Goal: Information Seeking & Learning: Learn about a topic

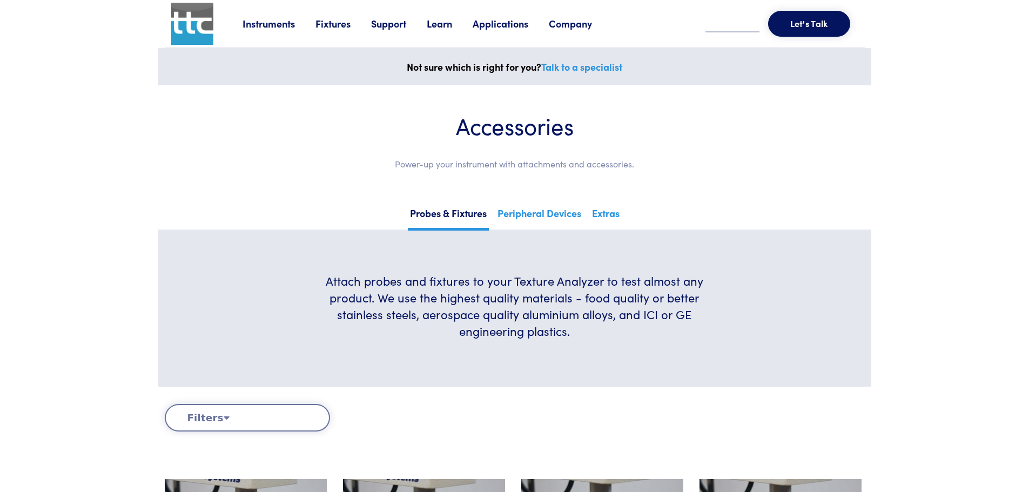
drag, startPoint x: 0, startPoint y: 0, endPoint x: 288, endPoint y: 23, distance: 288.9
click at [288, 23] on link "Instruments" at bounding box center [279, 24] width 73 height 14
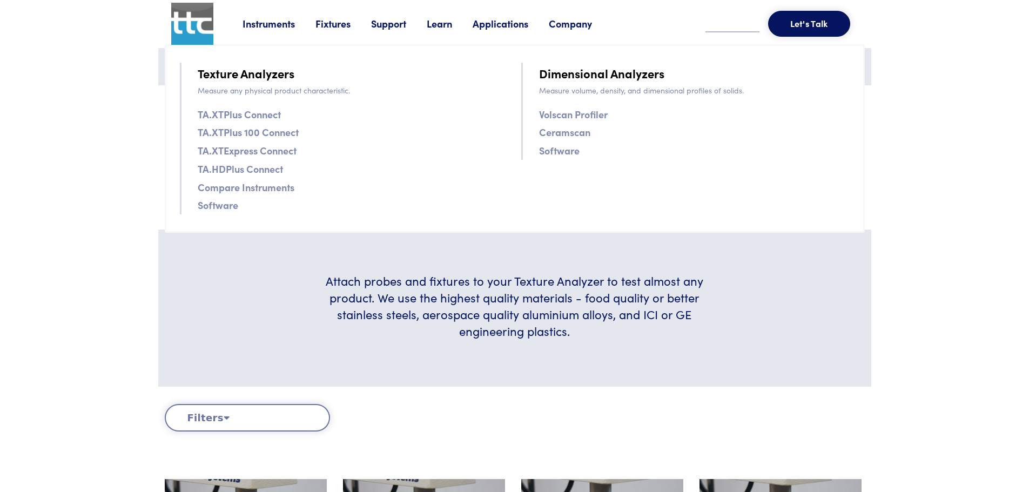
click at [288, 23] on link "Instruments" at bounding box center [279, 24] width 73 height 14
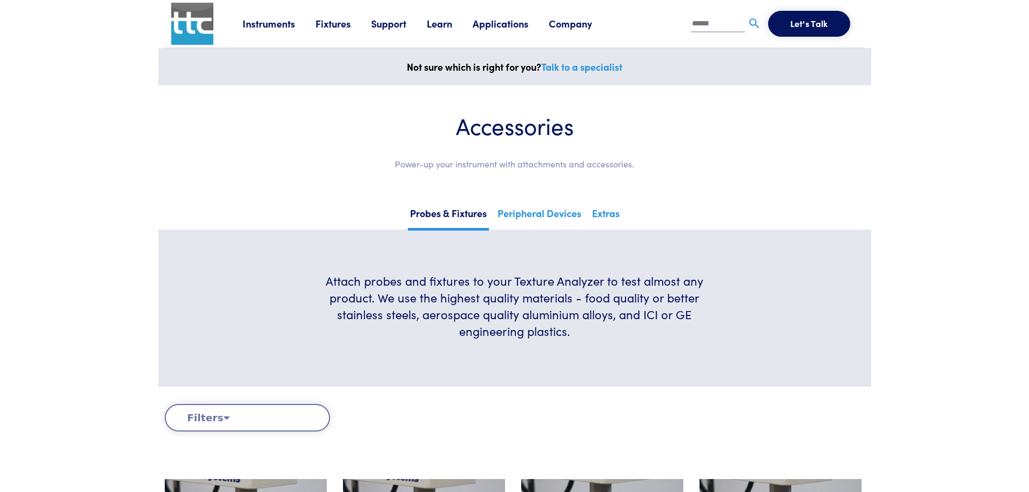
click at [442, 220] on link "Probes & Fixtures" at bounding box center [448, 217] width 81 height 26
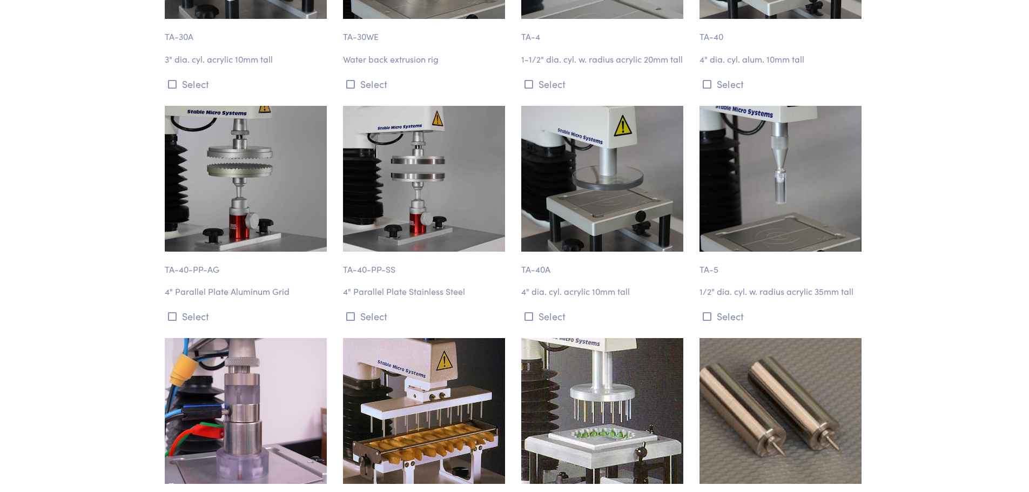
scroll to position [1783, 0]
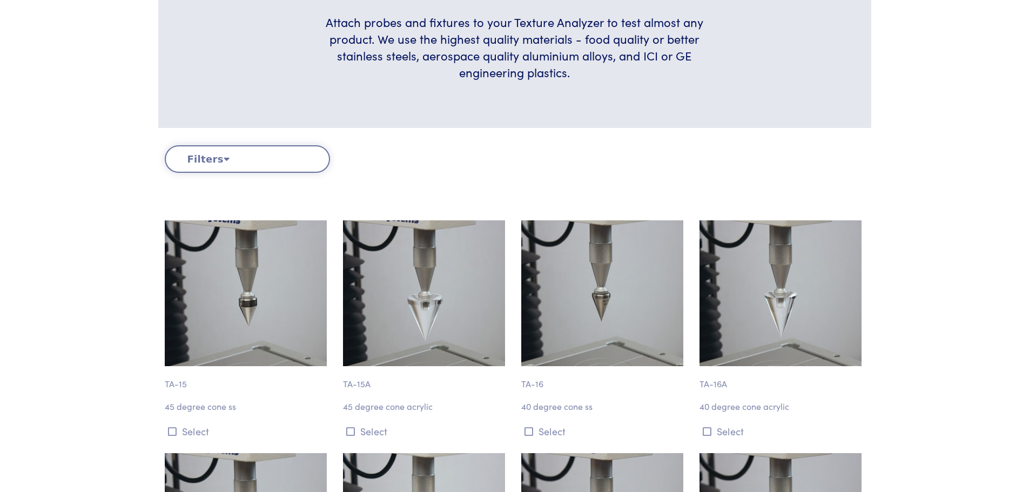
scroll to position [270, 0]
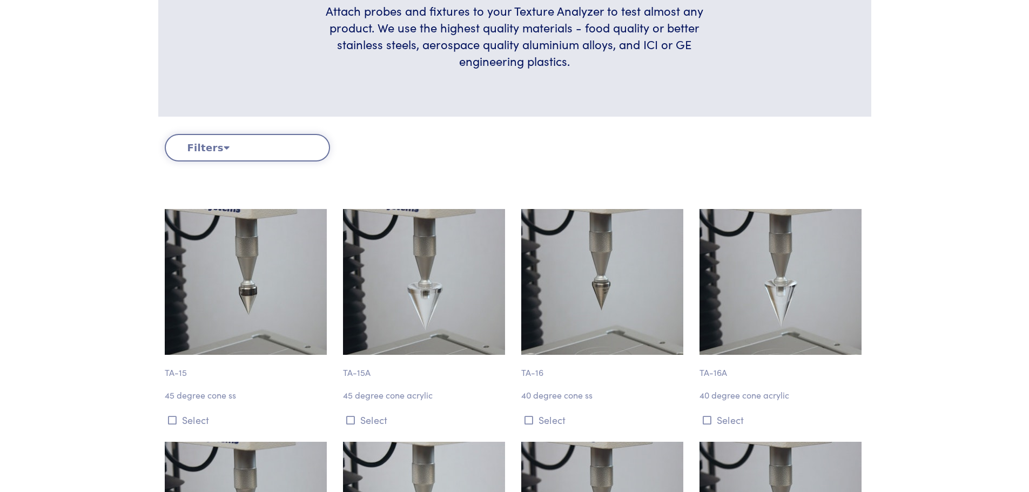
click at [298, 139] on button "Filters" at bounding box center [247, 148] width 165 height 28
click at [196, 149] on button "Filters" at bounding box center [247, 148] width 165 height 28
click at [197, 149] on button "Filters" at bounding box center [247, 148] width 165 height 28
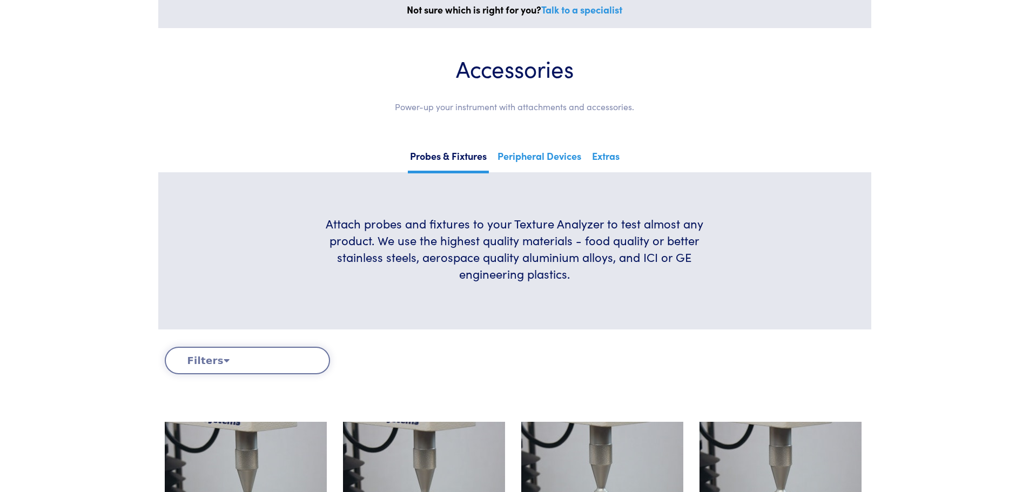
scroll to position [54, 0]
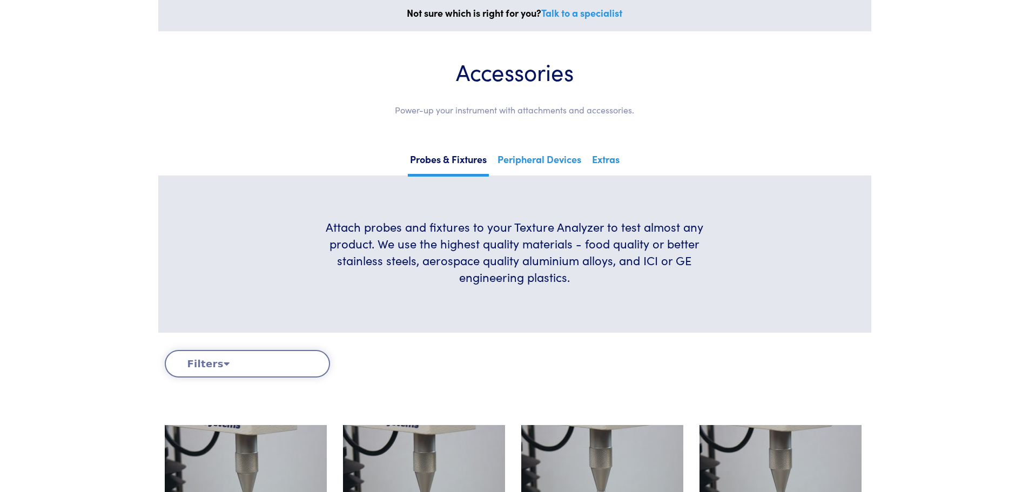
click at [232, 365] on button "Filters" at bounding box center [247, 364] width 165 height 28
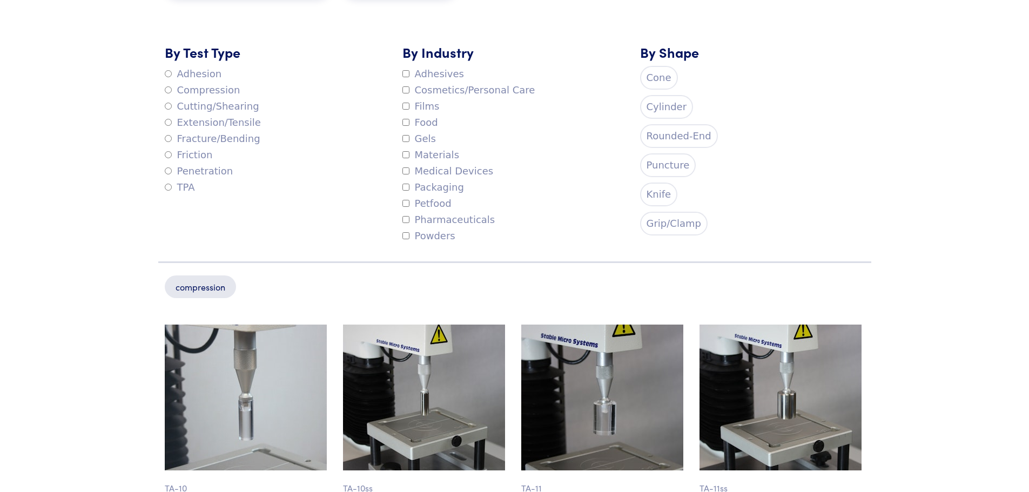
scroll to position [162, 0]
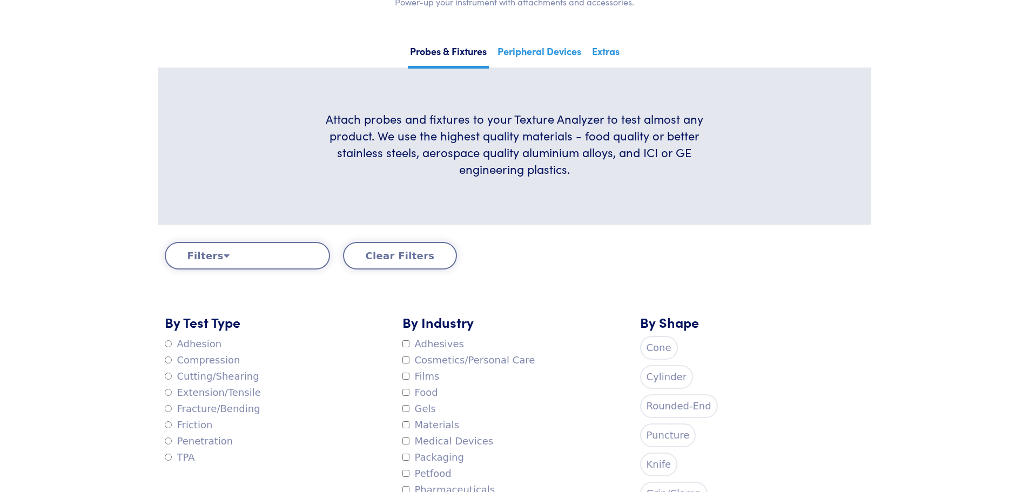
click at [388, 259] on button "Clear Filters" at bounding box center [400, 256] width 115 height 28
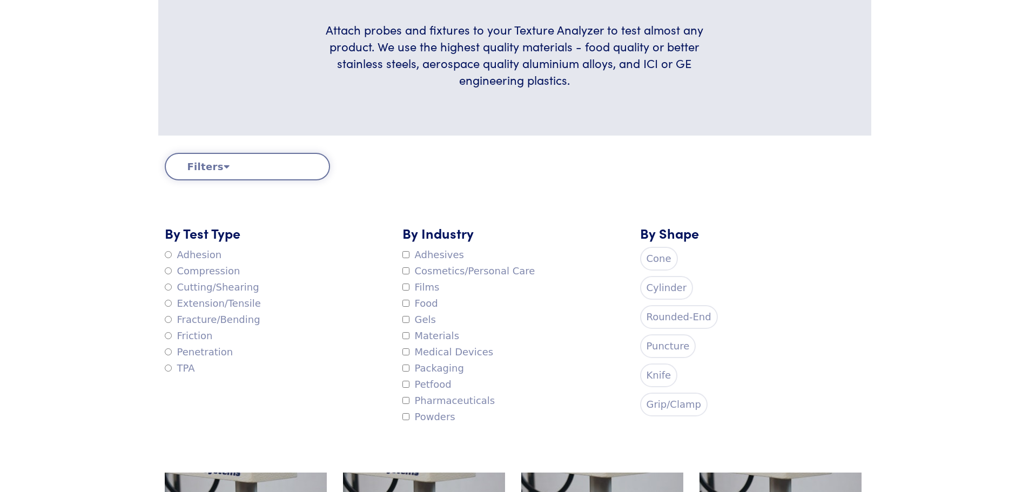
scroll to position [270, 0]
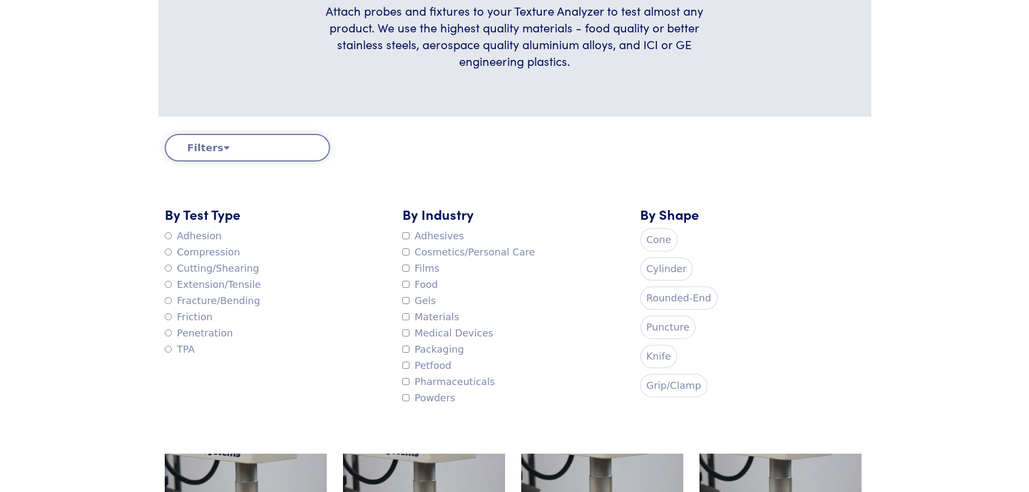
click at [447, 253] on label "Cosmetics/Personal Care" at bounding box center [469, 252] width 133 height 16
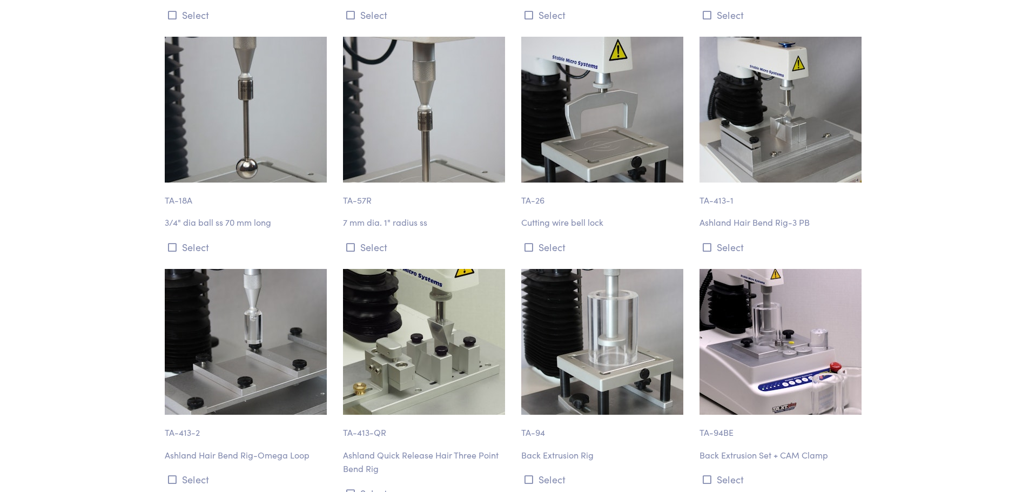
scroll to position [973, 0]
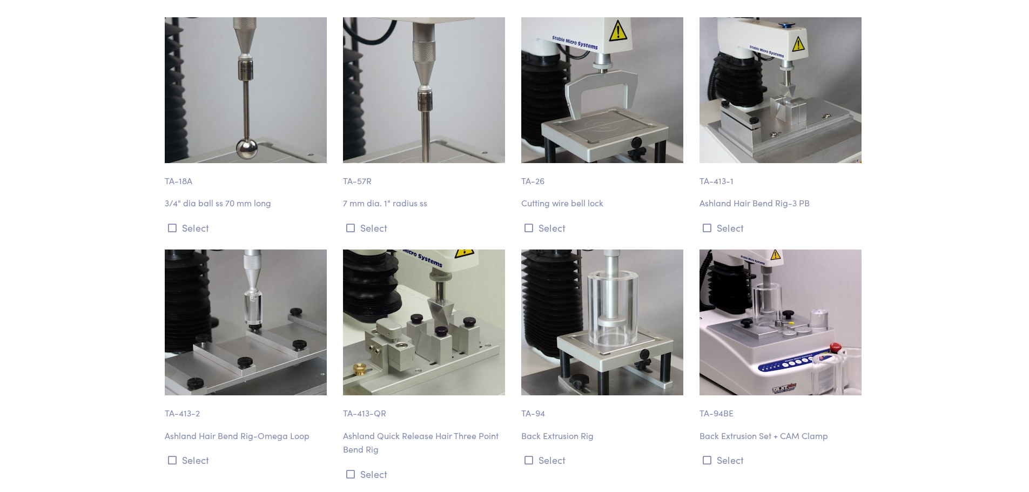
click at [577, 363] on img at bounding box center [602, 323] width 162 height 146
click at [551, 466] on button "Select" at bounding box center [603, 460] width 165 height 18
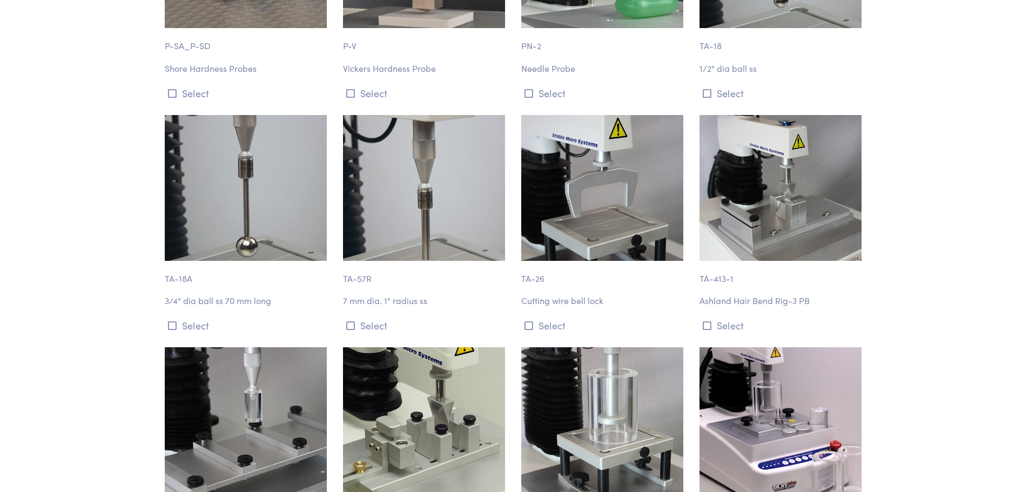
scroll to position [1027, 0]
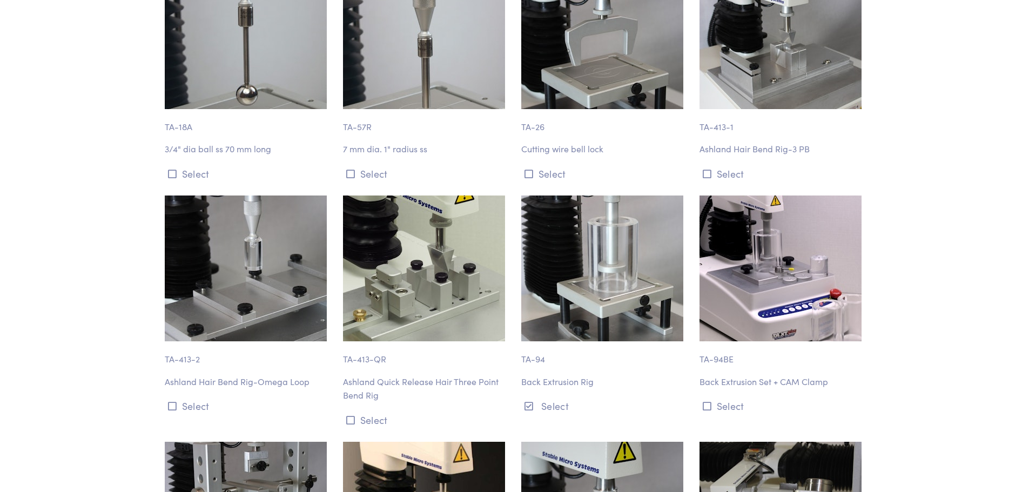
click at [622, 289] on img at bounding box center [602, 269] width 162 height 146
click at [624, 289] on img at bounding box center [602, 269] width 162 height 146
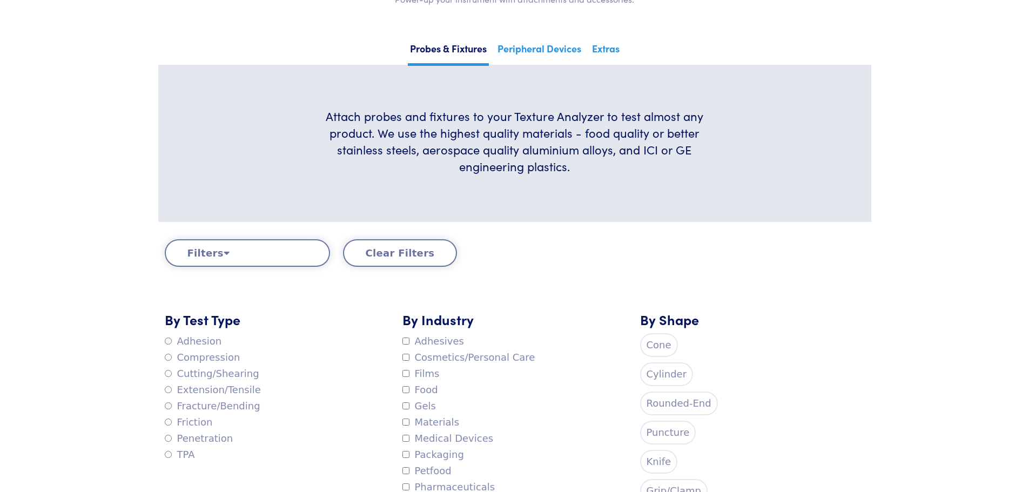
scroll to position [162, 0]
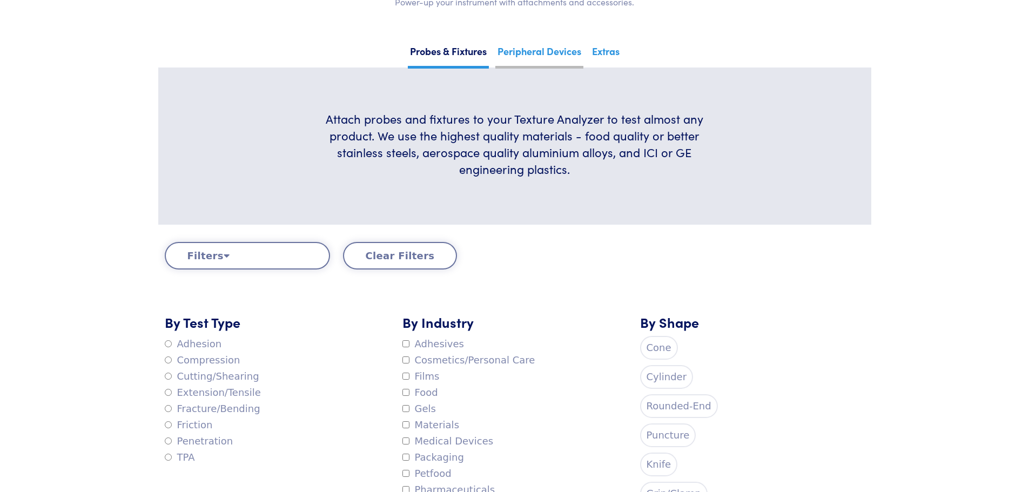
click at [534, 52] on link "Peripheral Devices" at bounding box center [539, 55] width 88 height 26
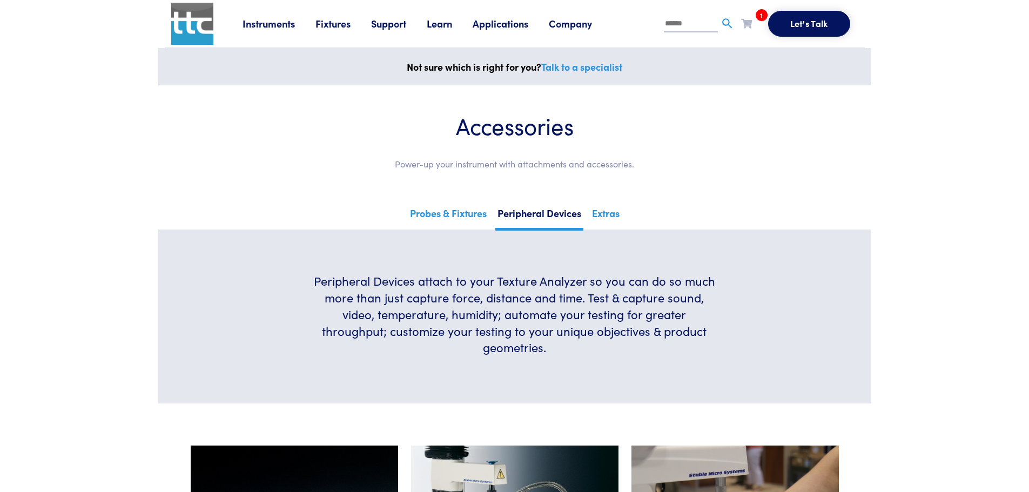
click at [592, 68] on link "Talk to a specialist" at bounding box center [581, 67] width 81 height 14
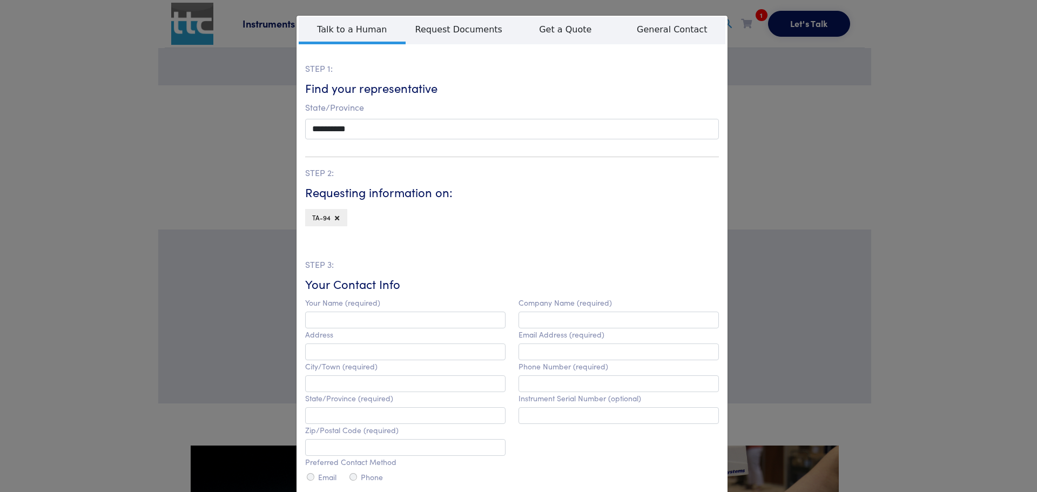
click at [750, 64] on div "**********" at bounding box center [518, 246] width 1037 height 492
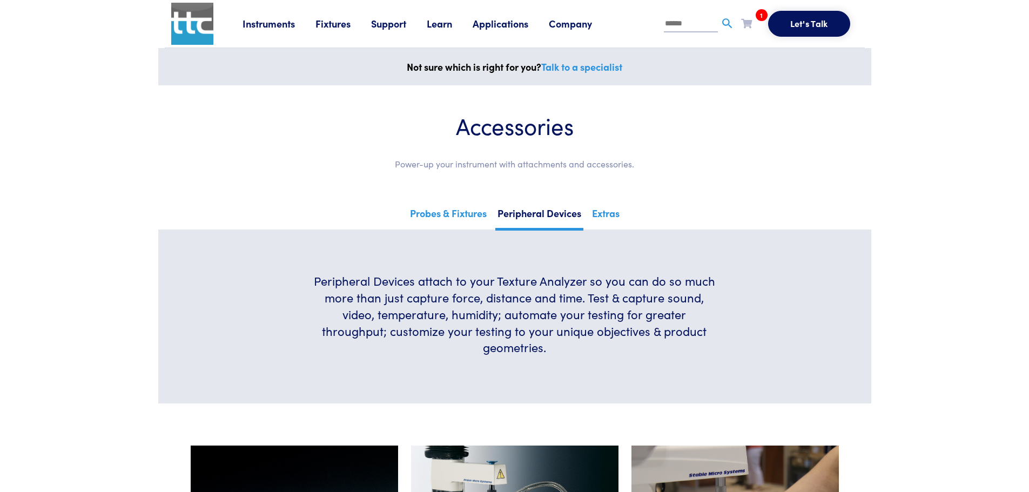
click at [438, 25] on link "Learn" at bounding box center [450, 24] width 46 height 14
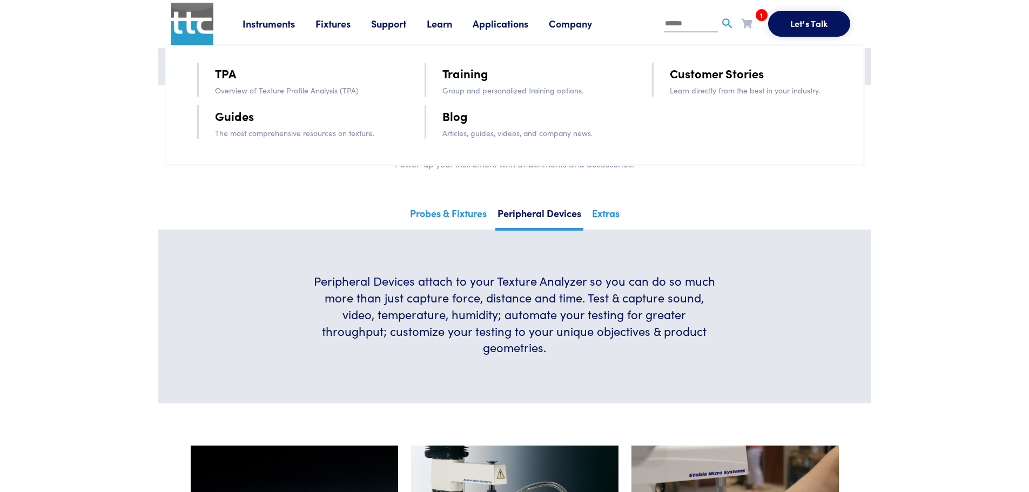
click at [347, 25] on link "Fixtures" at bounding box center [344, 24] width 56 height 14
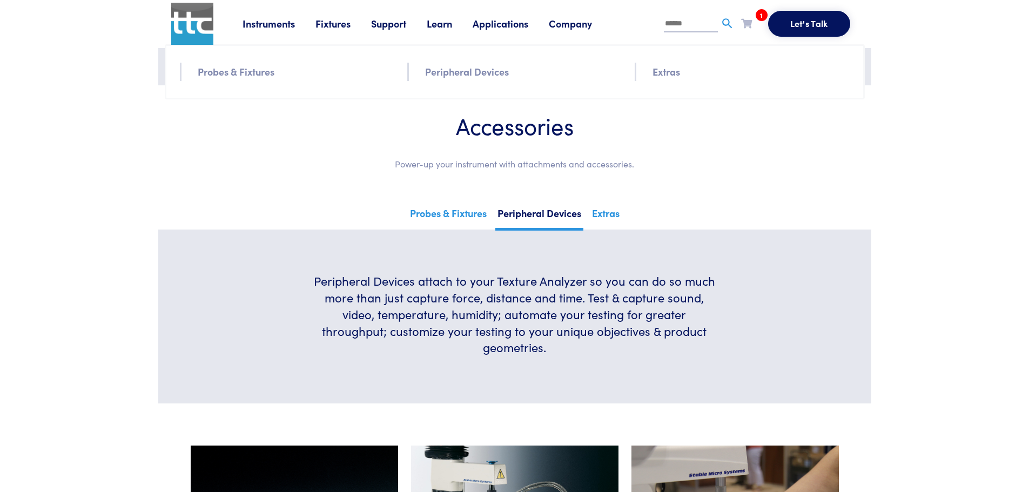
click at [263, 29] on link "Instruments" at bounding box center [279, 24] width 73 height 14
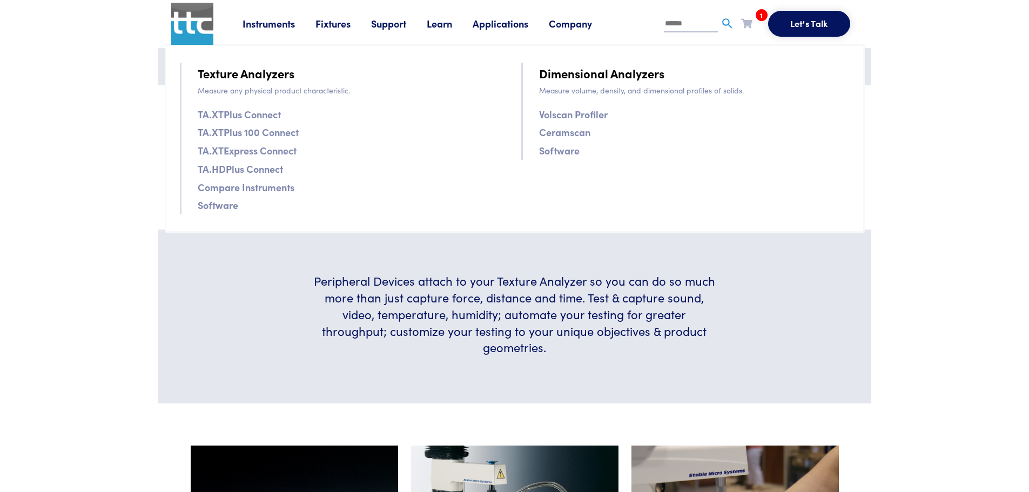
click at [447, 24] on link "Learn" at bounding box center [450, 24] width 46 height 14
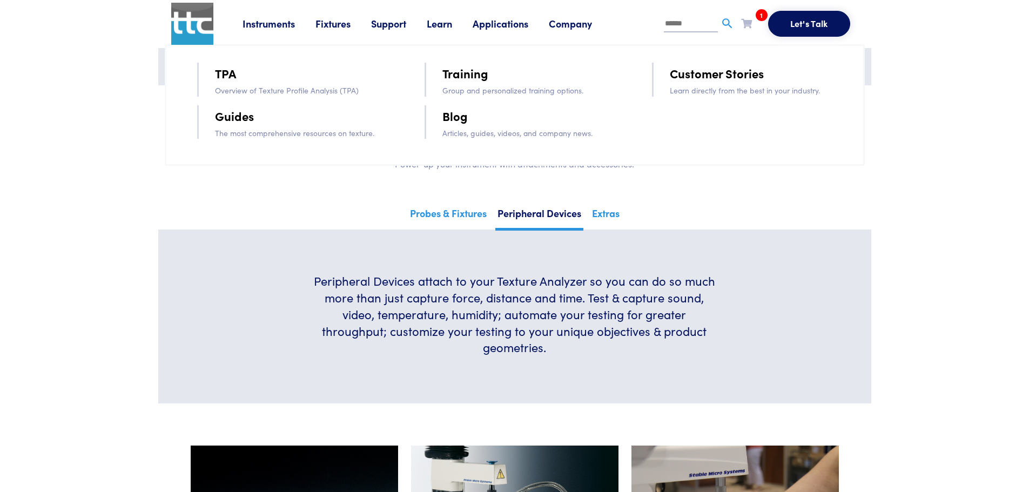
click at [473, 78] on link "Training" at bounding box center [466, 73] width 46 height 19
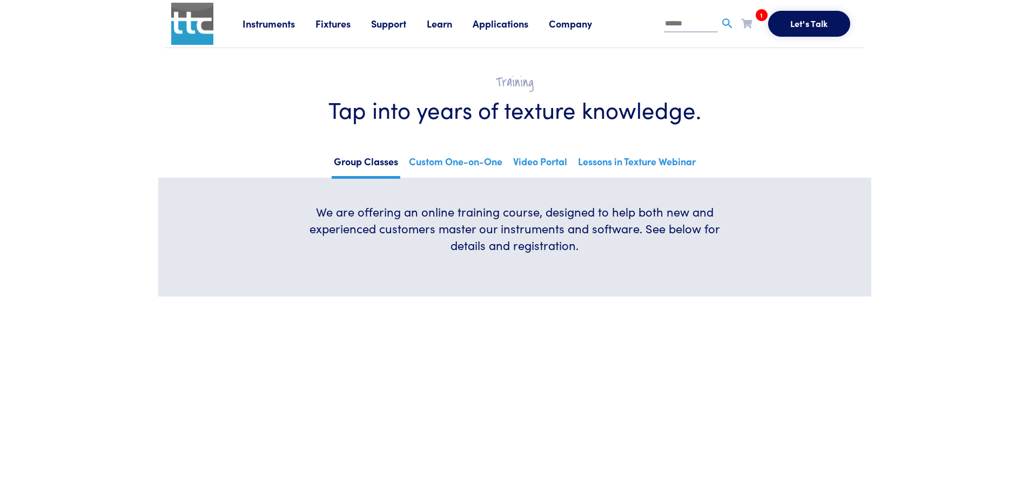
click at [271, 26] on link "Instruments" at bounding box center [279, 24] width 73 height 14
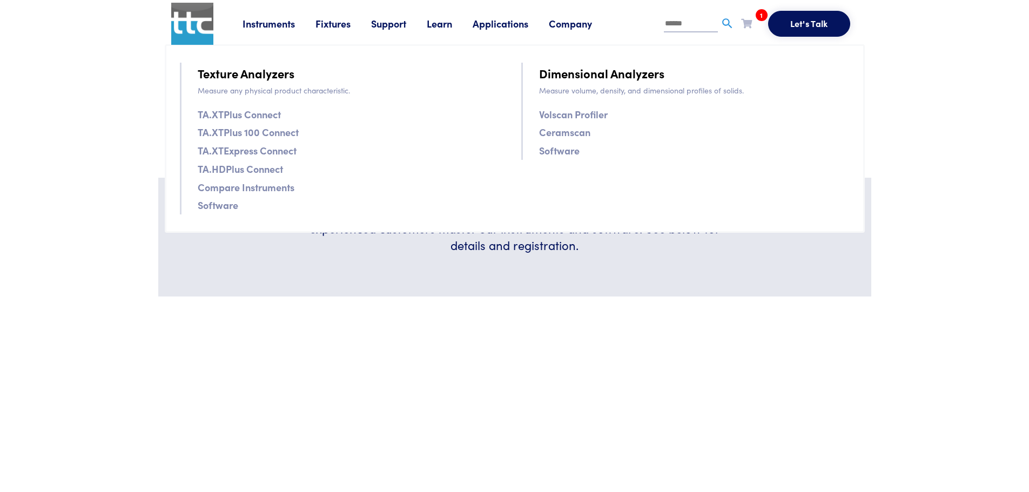
click at [511, 24] on link "Applications" at bounding box center [511, 24] width 76 height 14
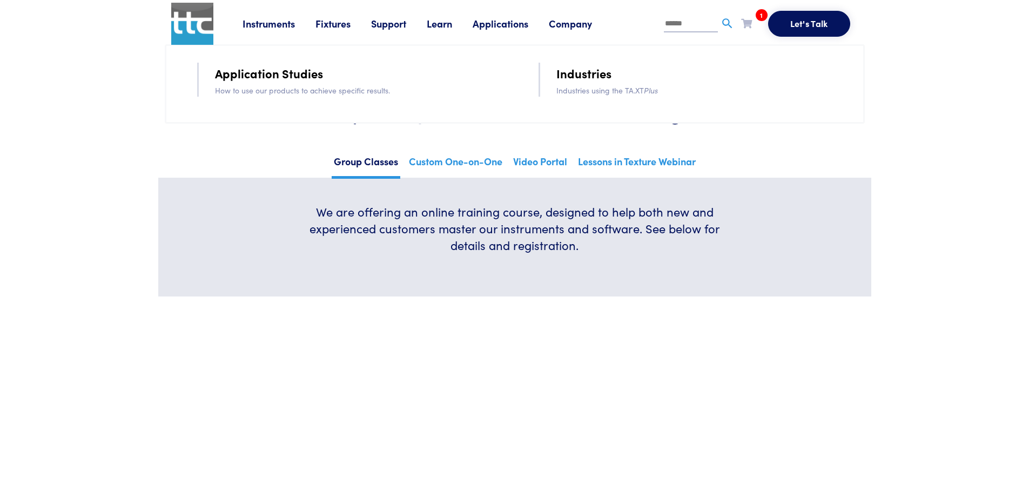
click at [511, 24] on link "Applications" at bounding box center [511, 24] width 76 height 14
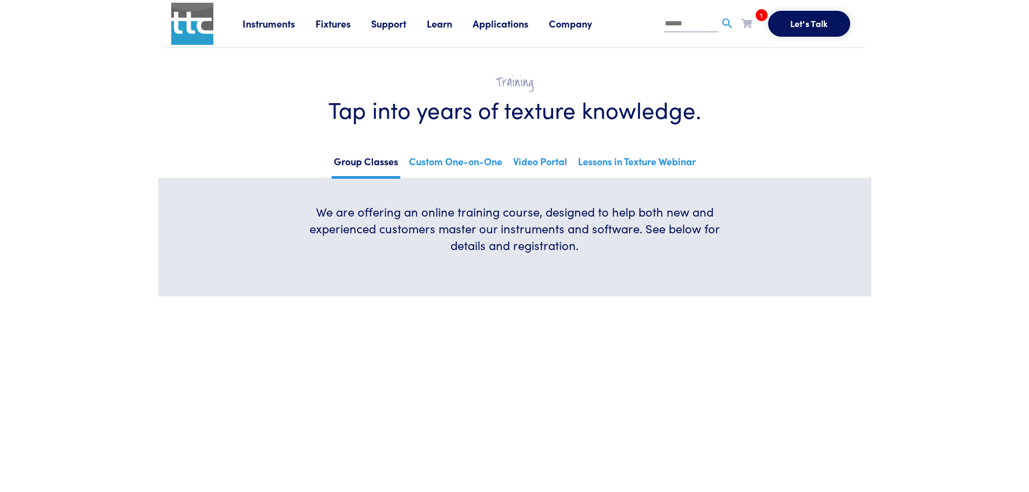
click at [511, 24] on link "Applications" at bounding box center [511, 24] width 76 height 14
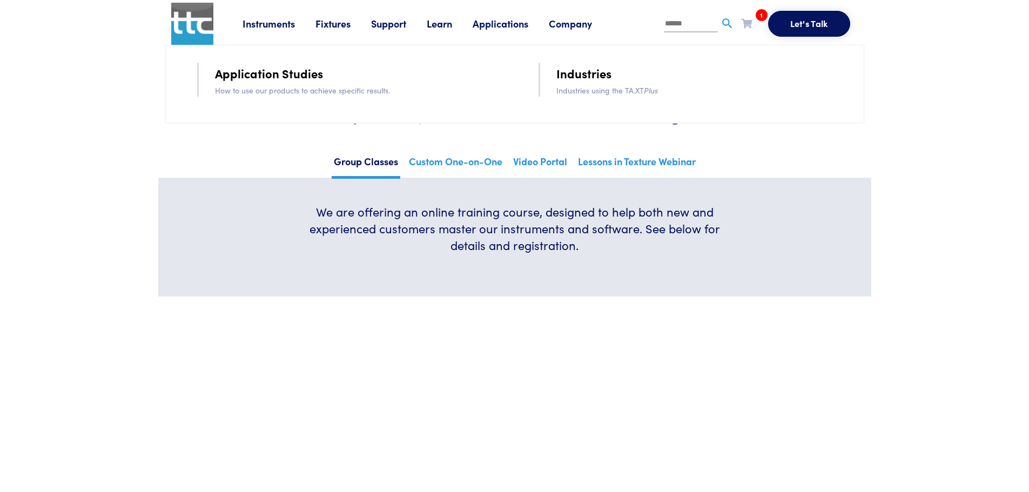
click at [420, 19] on link "Support" at bounding box center [399, 24] width 56 height 14
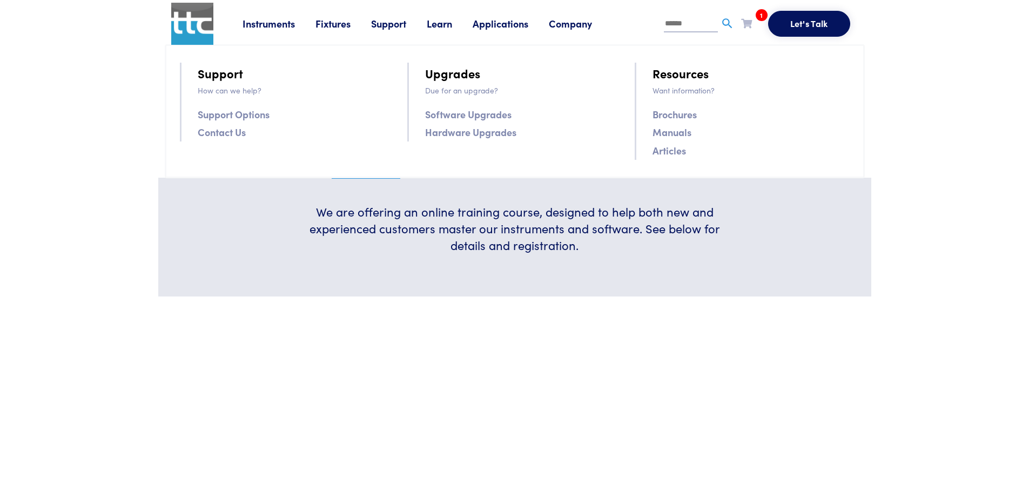
click at [499, 25] on link "Applications" at bounding box center [511, 24] width 76 height 14
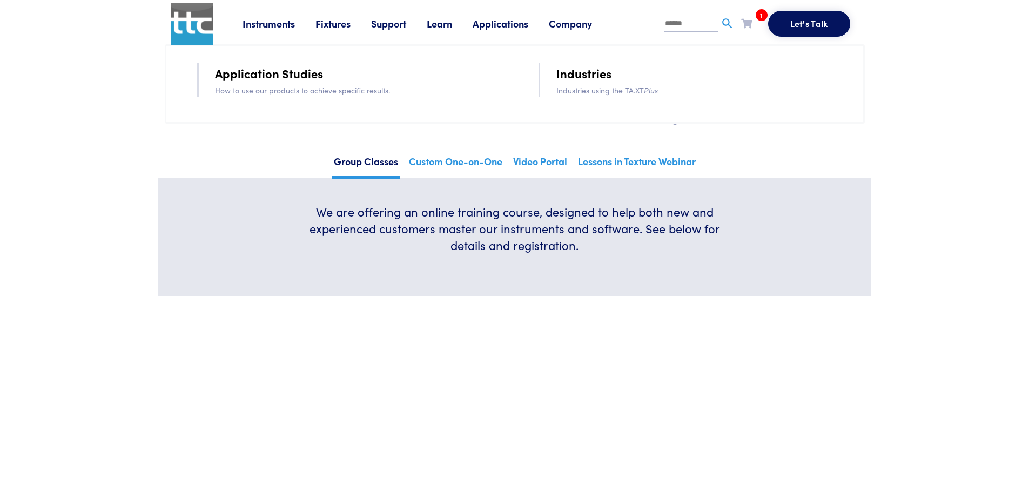
click at [287, 76] on link "Application Studies" at bounding box center [269, 73] width 108 height 19
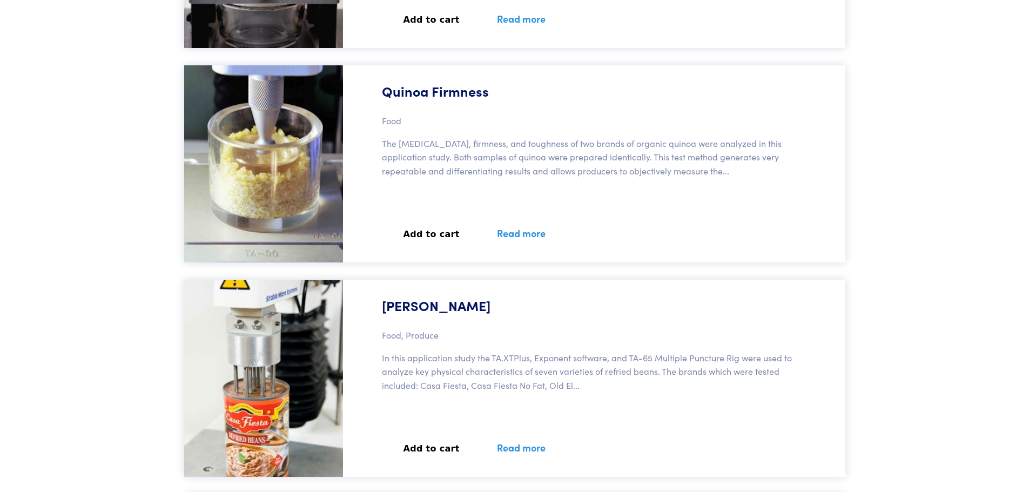
scroll to position [17506, 0]
drag, startPoint x: 377, startPoint y: 312, endPoint x: 118, endPoint y: 326, distance: 258.7
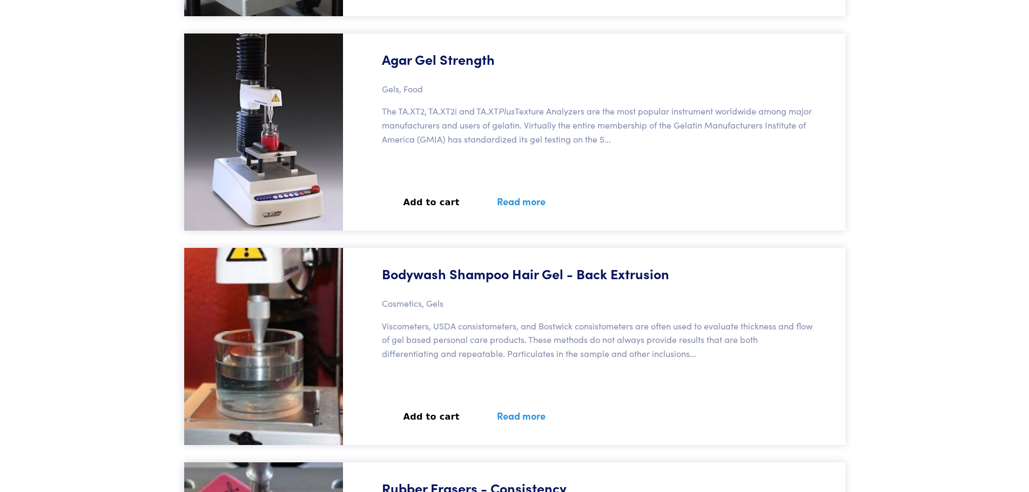
scroll to position [27016, 0]
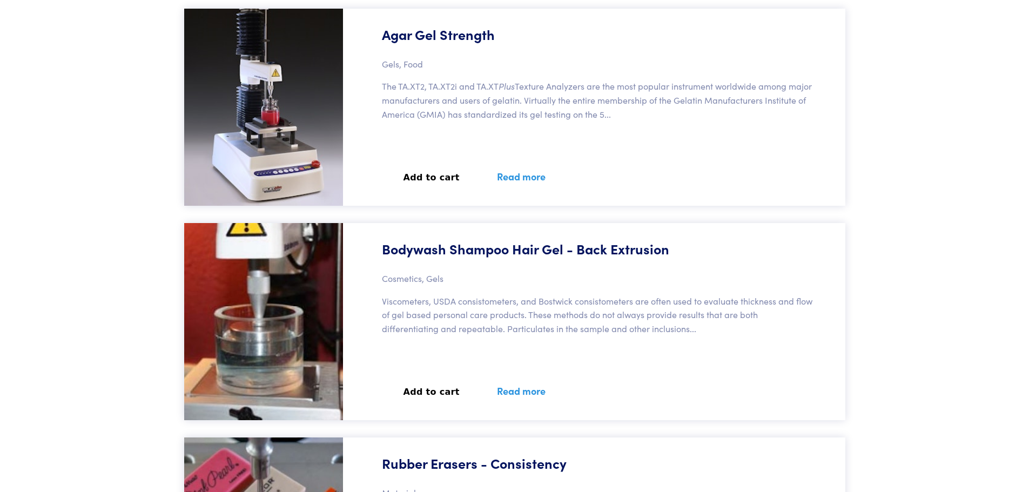
click at [508, 394] on link "Read more" at bounding box center [521, 390] width 75 height 39
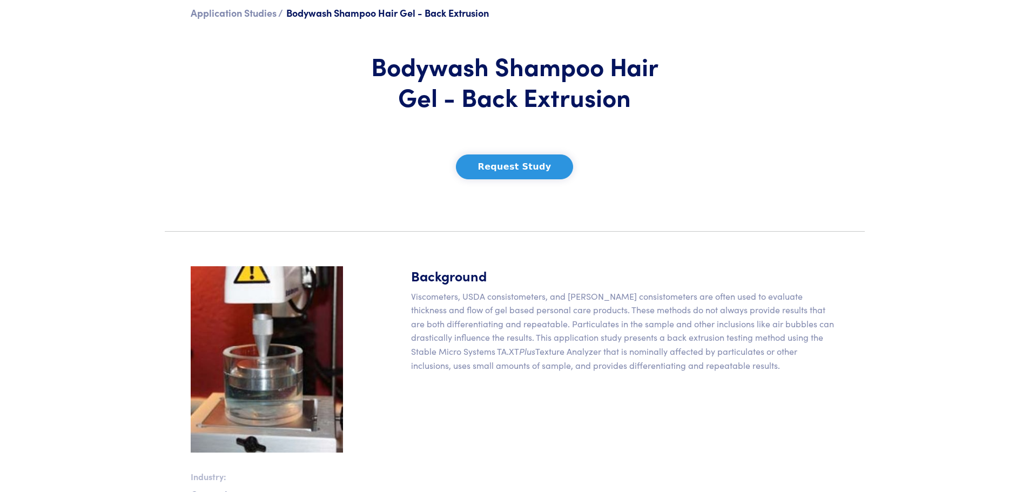
scroll to position [70, 0]
click at [472, 171] on button "Request Study" at bounding box center [515, 167] width 118 height 25
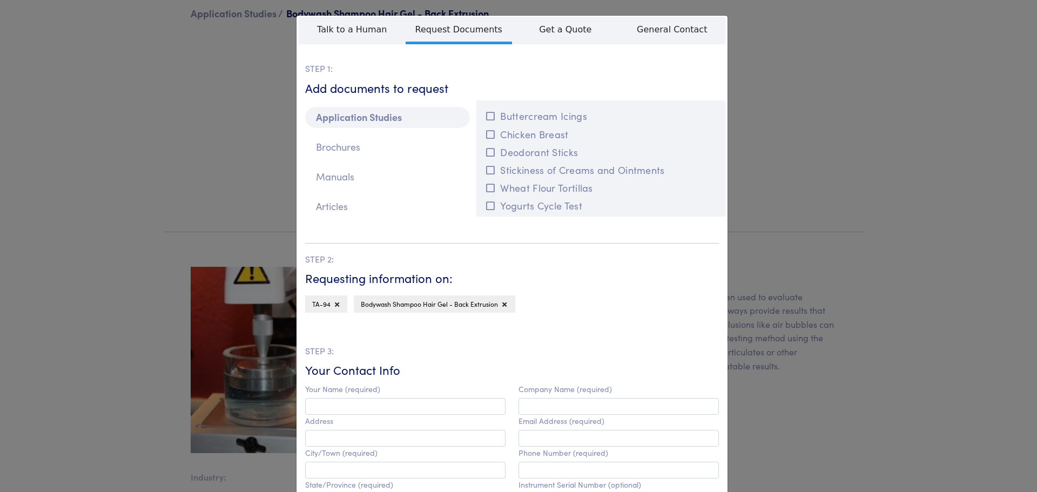
click at [786, 59] on div "**********" at bounding box center [518, 246] width 1037 height 492
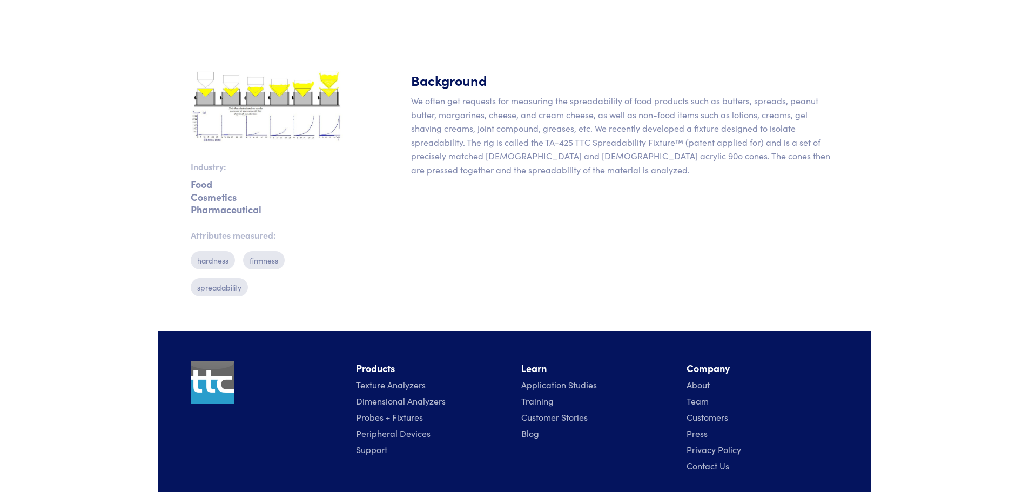
scroll to position [216, 0]
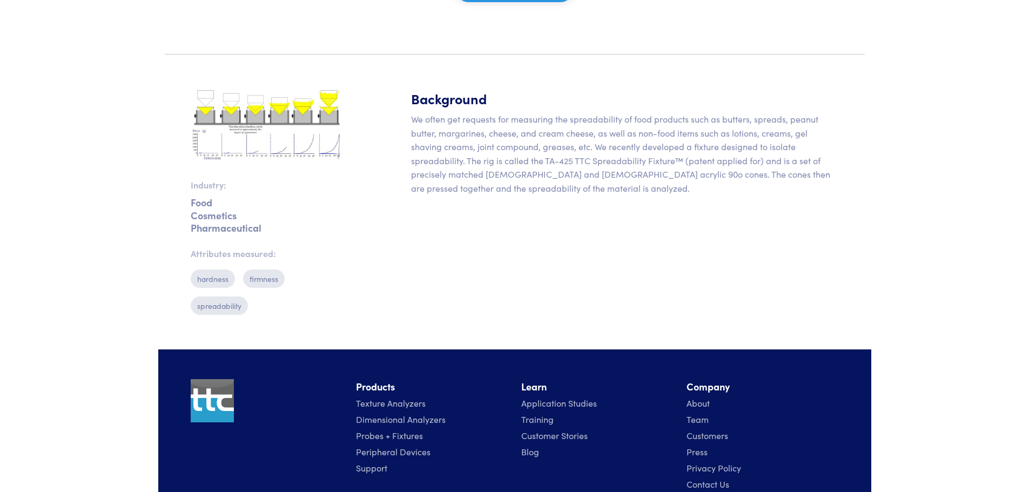
click at [216, 141] on img at bounding box center [267, 125] width 152 height 72
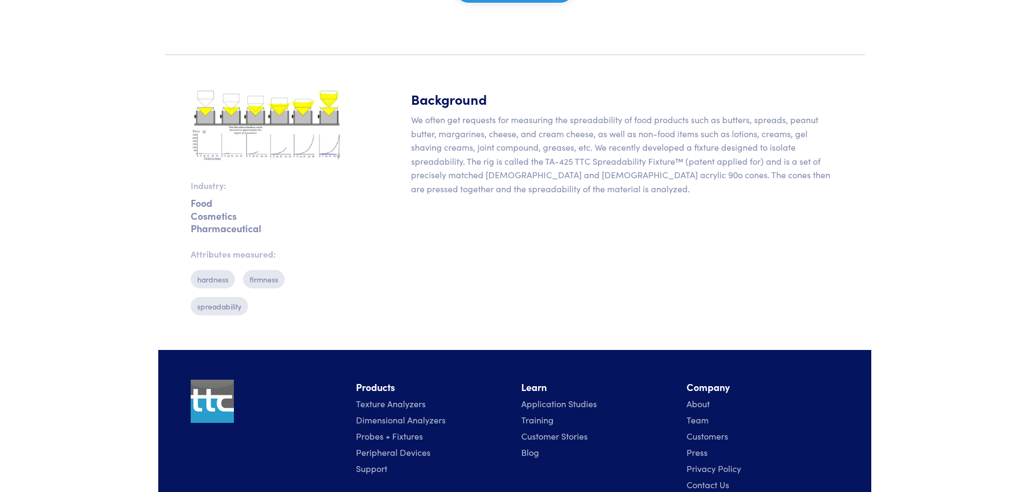
scroll to position [206, 0]
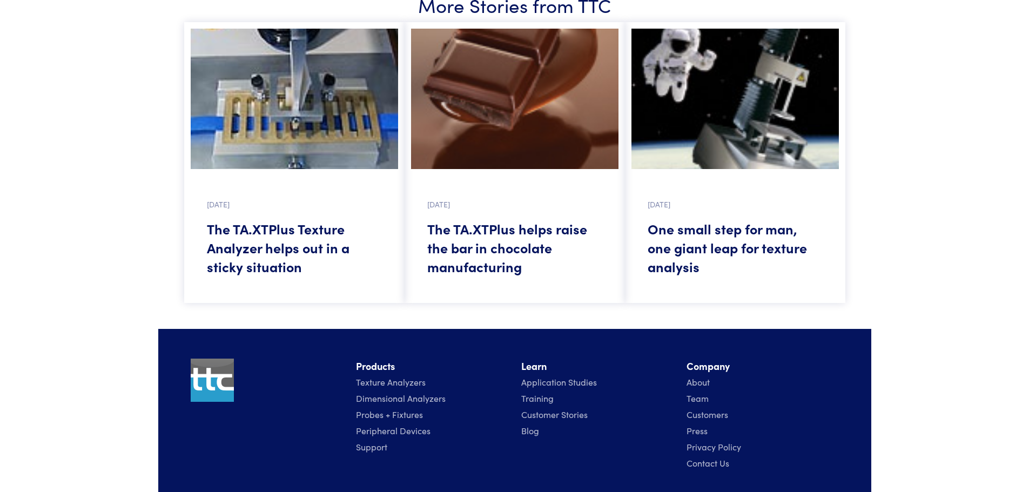
scroll to position [1621, 0]
